Goal: Information Seeking & Learning: Learn about a topic

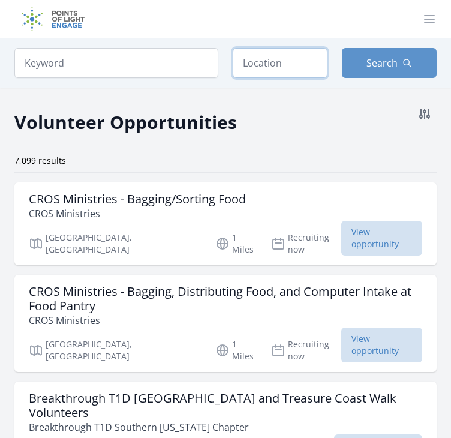
click at [263, 75] on input "text" at bounding box center [280, 63] width 95 height 30
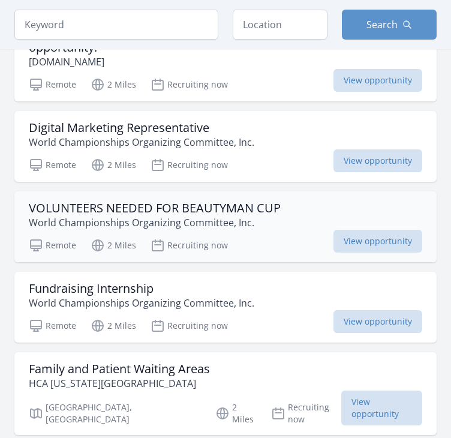
scroll to position [1402, 0]
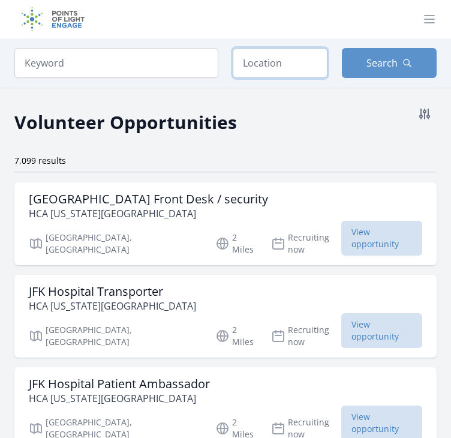
click at [255, 61] on input "text" at bounding box center [280, 63] width 95 height 30
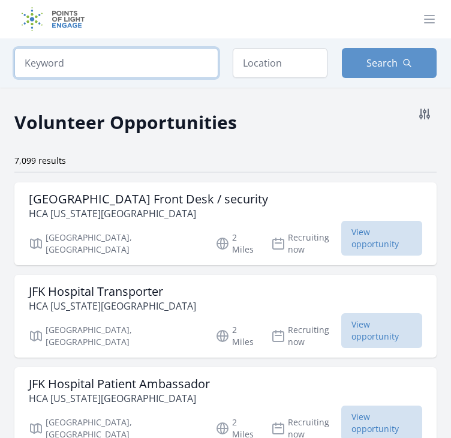
click at [199, 65] on input "search" at bounding box center [116, 63] width 204 height 30
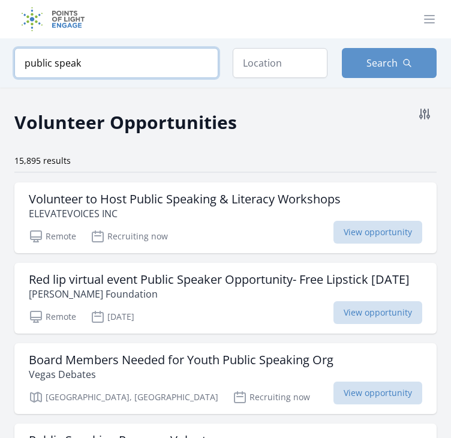
type input "public speak"
click button "submit" at bounding box center [0, 0] width 0 height 0
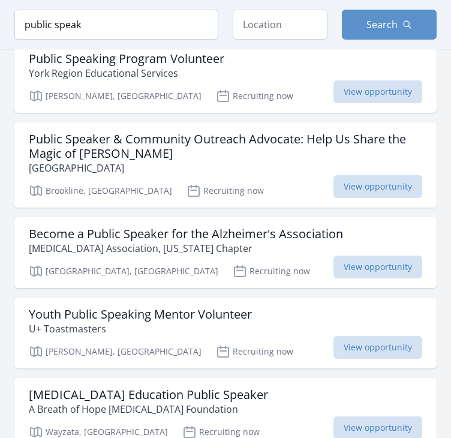
scroll to position [417, 0]
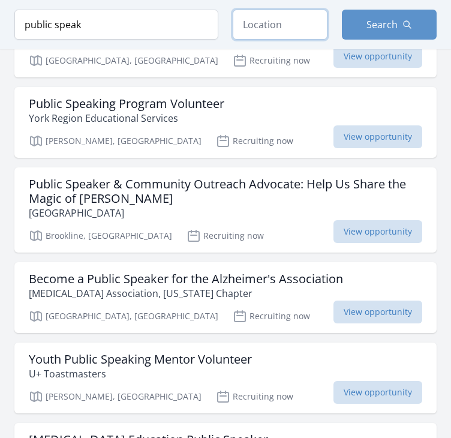
click at [266, 30] on input "text" at bounding box center [280, 25] width 95 height 30
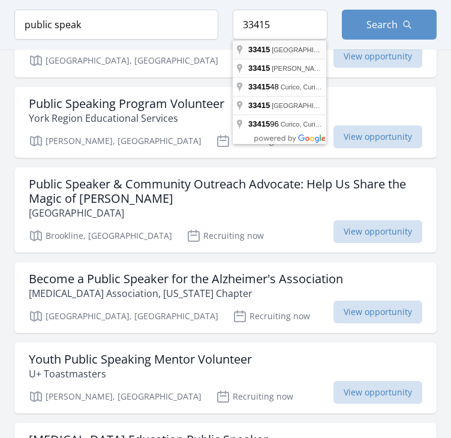
type input "[GEOGRAPHIC_DATA], [GEOGRAPHIC_DATA]"
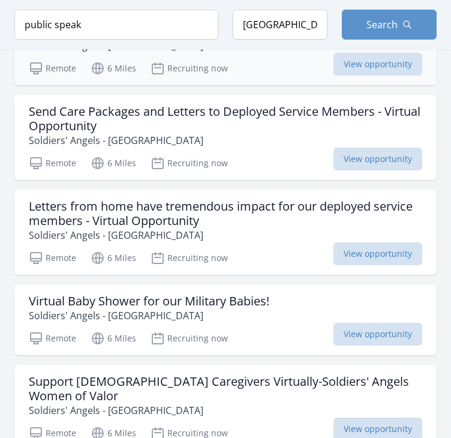
scroll to position [1311, 0]
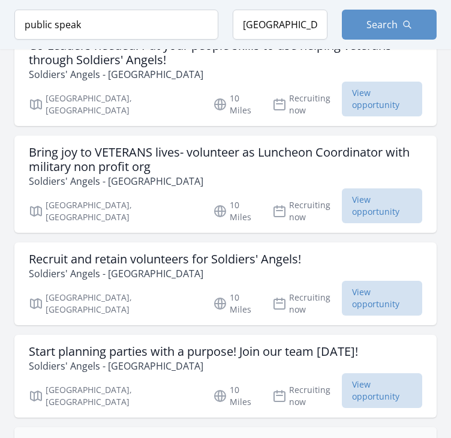
scroll to position [2884, 0]
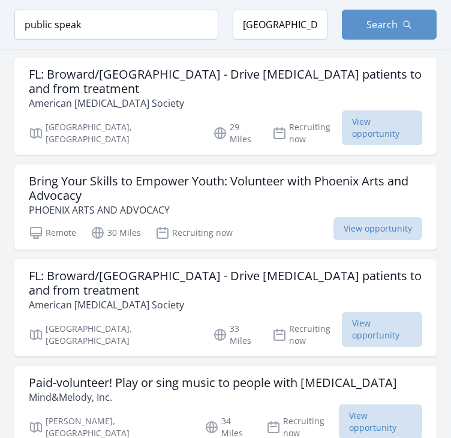
scroll to position [4699, 0]
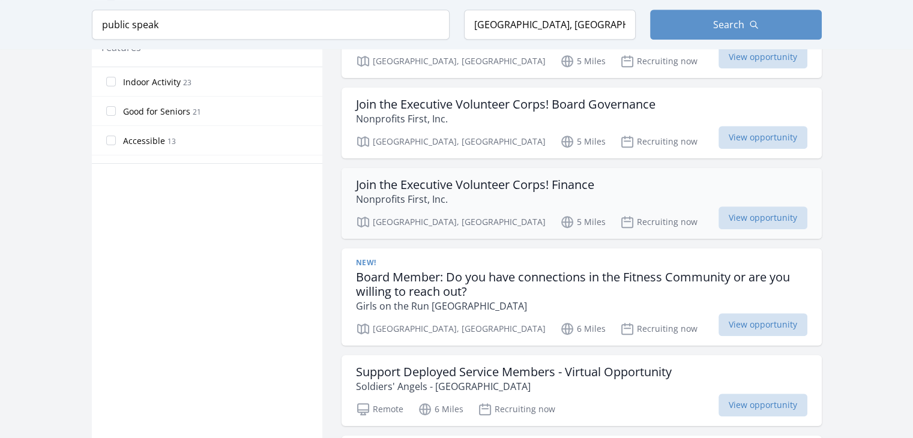
scroll to position [768, 0]
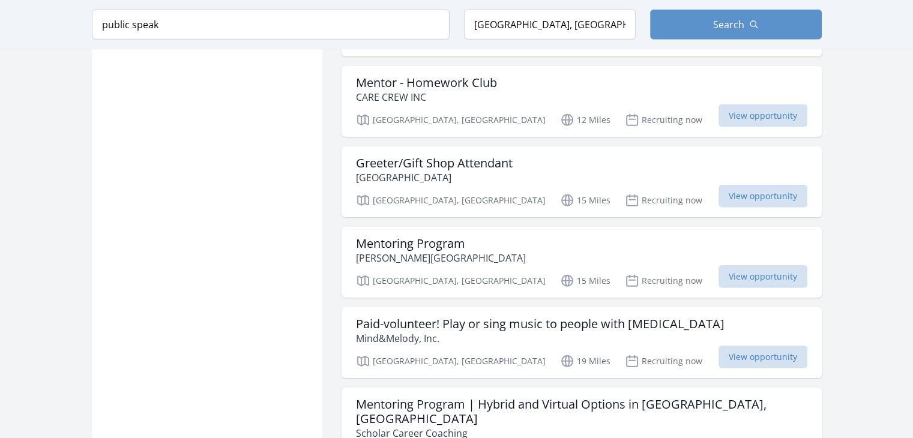
click at [451, 201] on main "Keyword public speak Location [GEOGRAPHIC_DATA], [GEOGRAPHIC_DATA] Search Activ…" at bounding box center [456, 203] width 913 height 7029
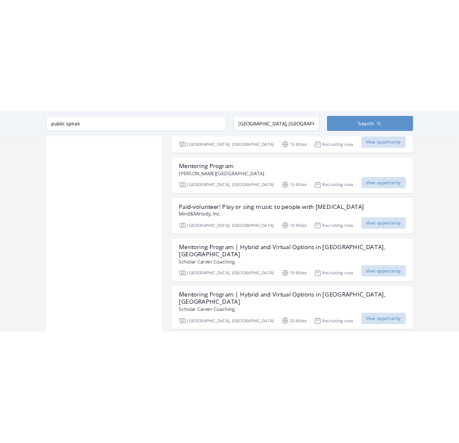
scroll to position [3488, 0]
